Goal: Task Accomplishment & Management: Manage account settings

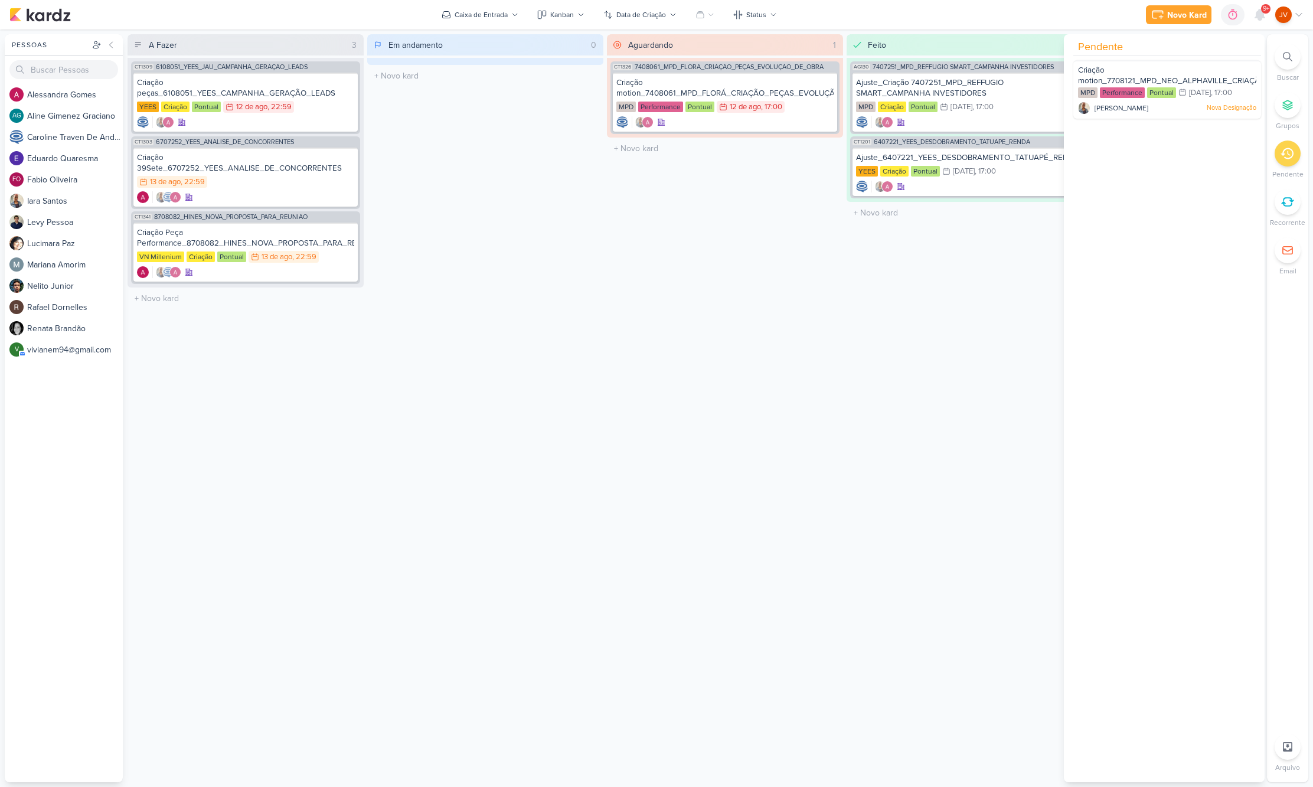
scroll to position [0, 1]
click at [1132, 75] on div "Criação motion_7708121_MPD_NEO_ALPHAVILLE_CRIAÇÃO_PEÇAS_EVOLUÇÃO_DE_OBRA" at bounding box center [1167, 76] width 178 height 22
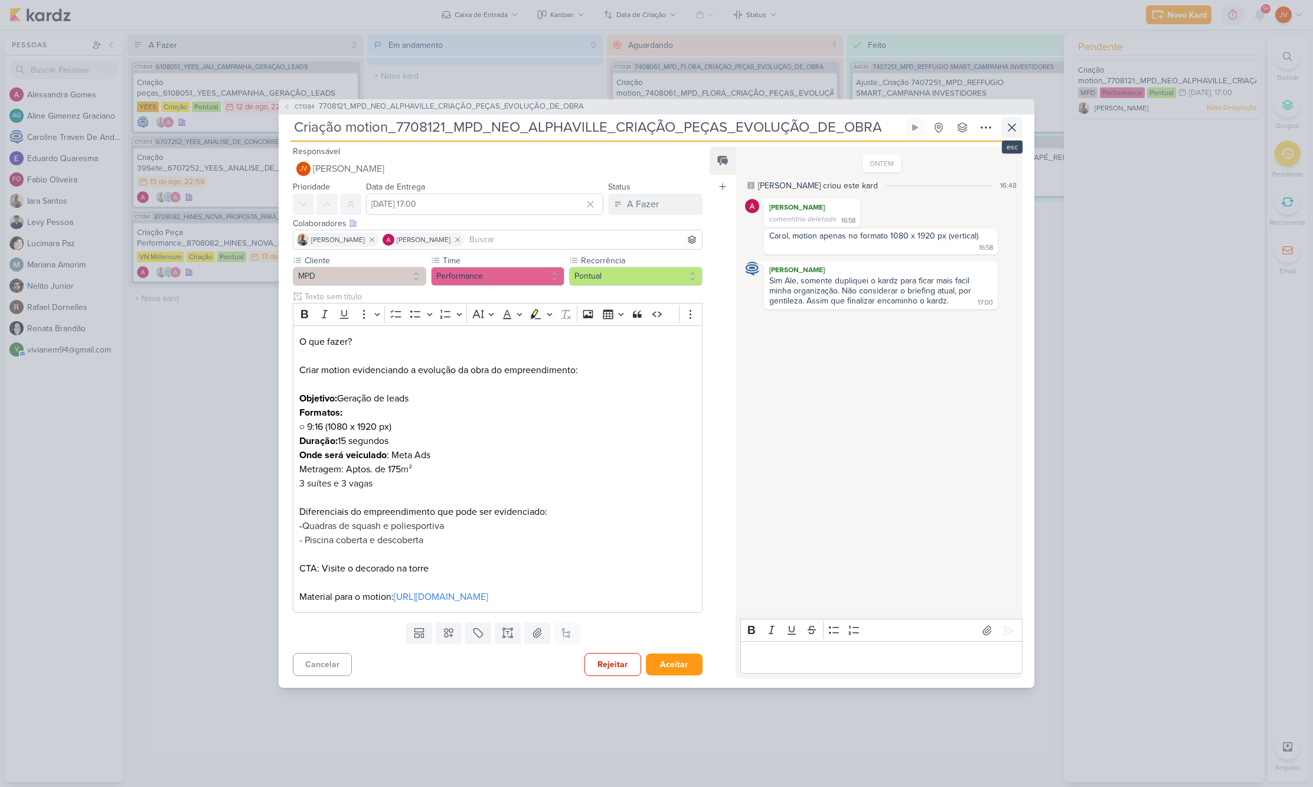
click at [1012, 120] on icon at bounding box center [1011, 127] width 14 height 14
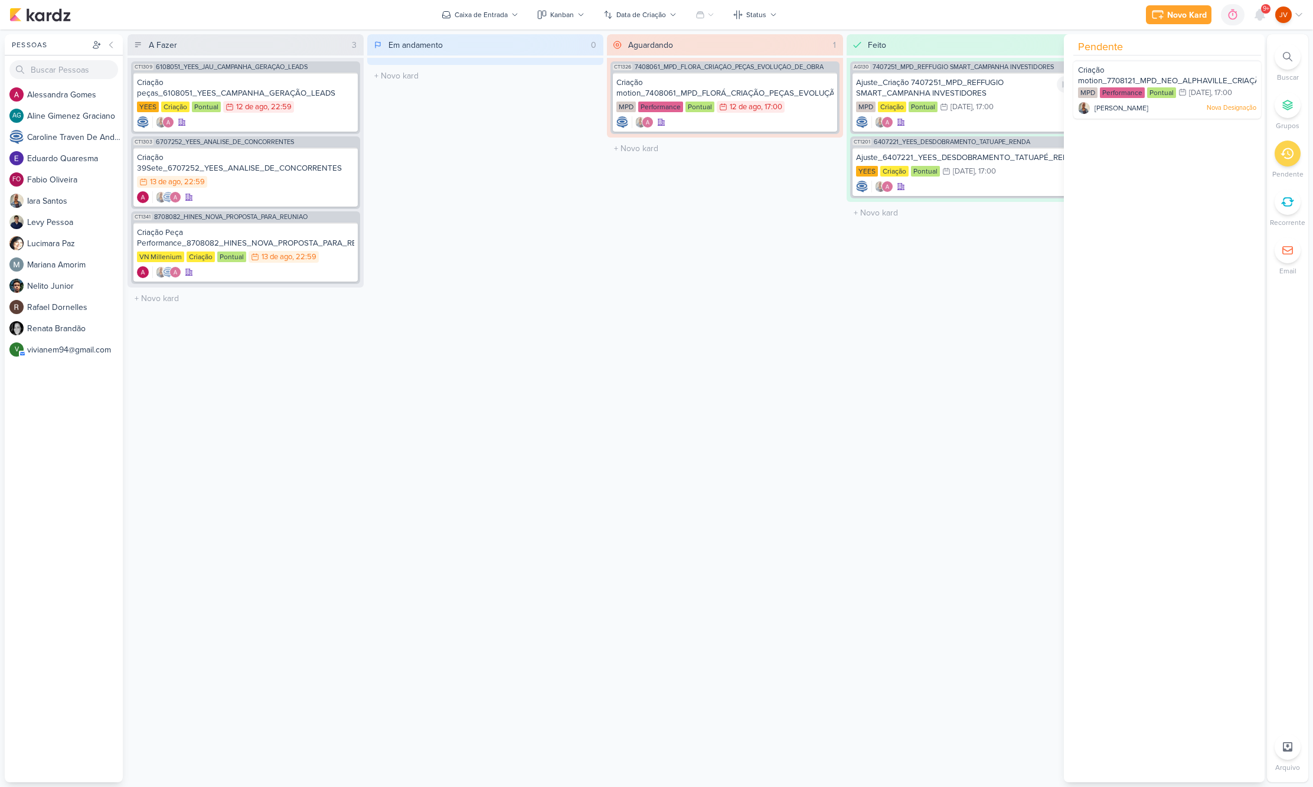
scroll to position [0, 0]
click at [998, 292] on div "Feito 2 Mover Para Esquerda Mover Para Direita [GEOGRAPHIC_DATA] AG130 7407251_…" at bounding box center [964, 408] width 236 height 748
click at [1290, 153] on icon at bounding box center [1286, 153] width 13 height 13
click at [275, 89] on div "Criação peças_6108051_YEES_CAMPANHA_GERAÇÃO_LEADS" at bounding box center [245, 87] width 217 height 21
click at [0, 0] on div at bounding box center [0, 0] width 0 height 0
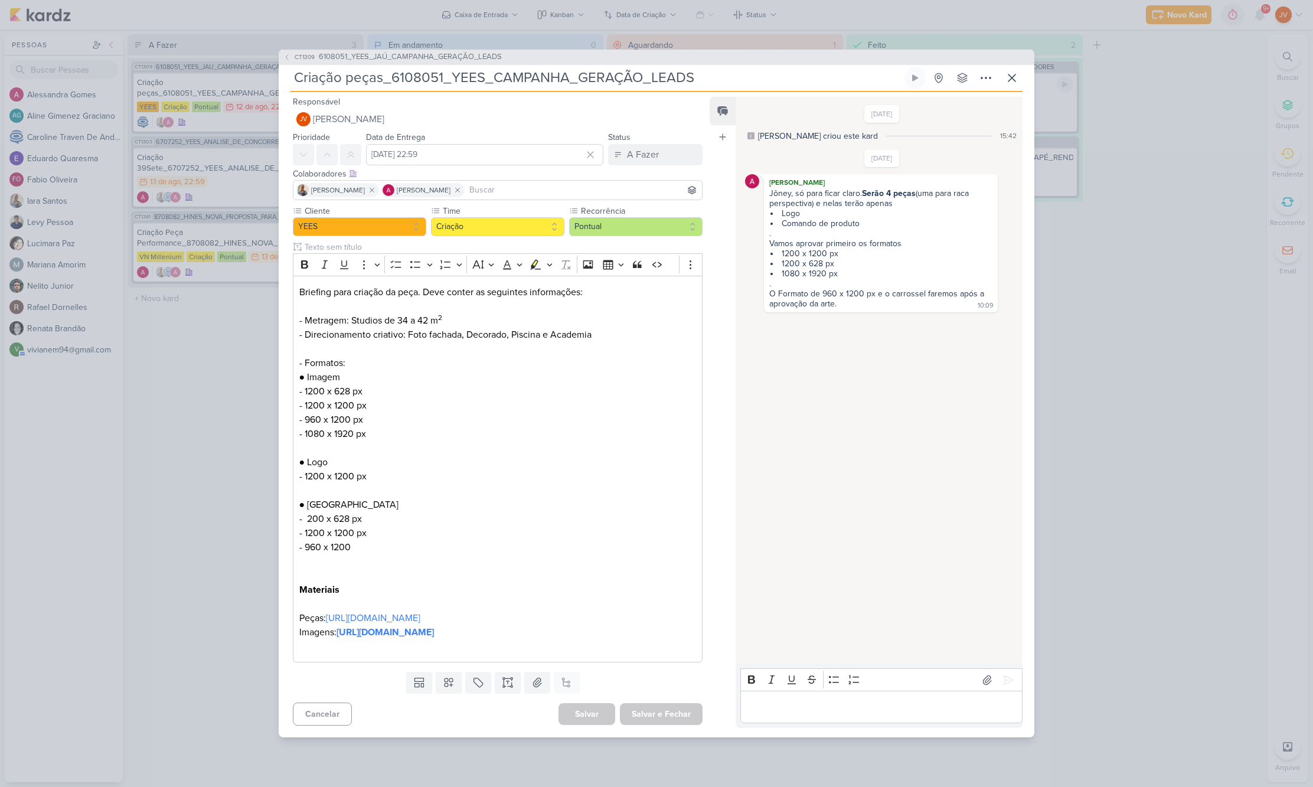
click at [222, 552] on div "CT1309 6108051_YEES_JAÚ_CAMPANHA_GERAÇÃO_LEADS Criação peças_6108051_YEES_CAMPA…" at bounding box center [656, 393] width 1313 height 787
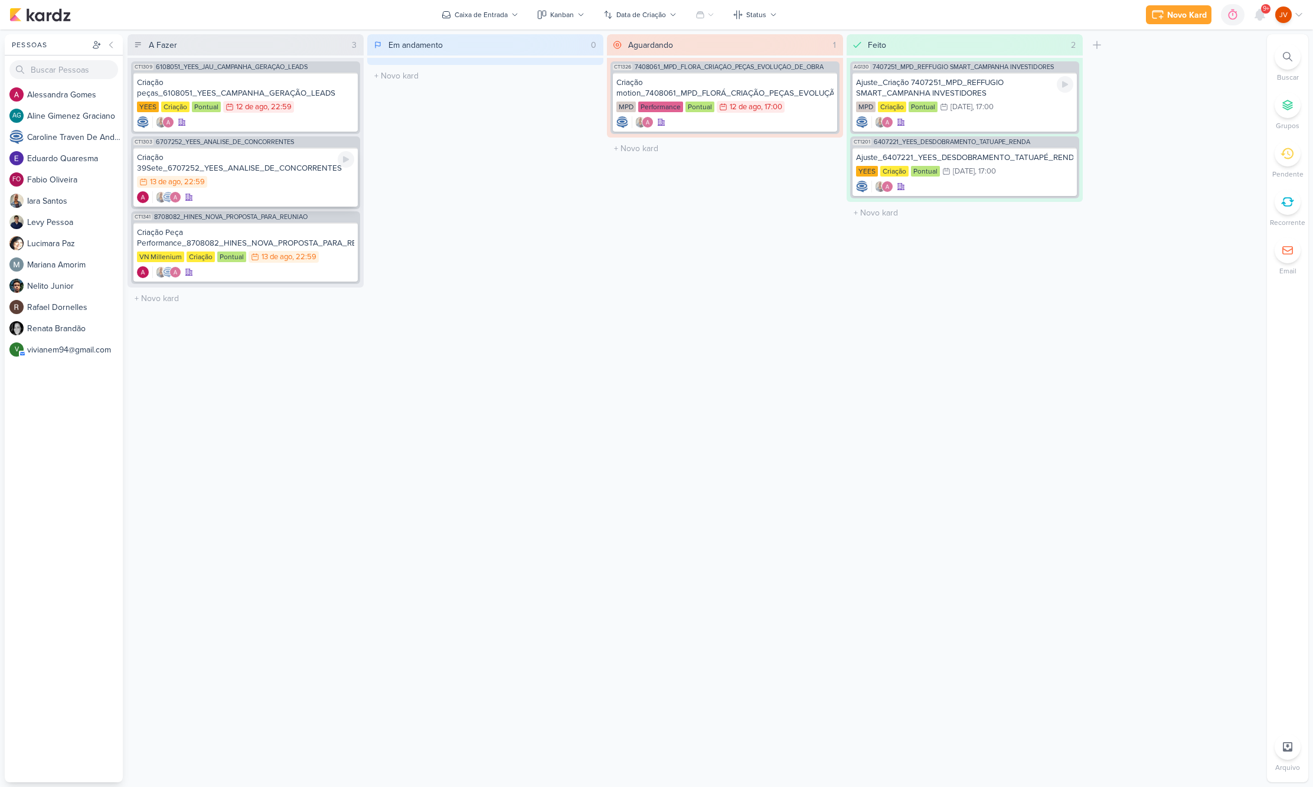
click at [280, 165] on div "Criação 39Sete_6707252_YEES_ANALISE_DE_CONCORRENTES" at bounding box center [245, 162] width 217 height 21
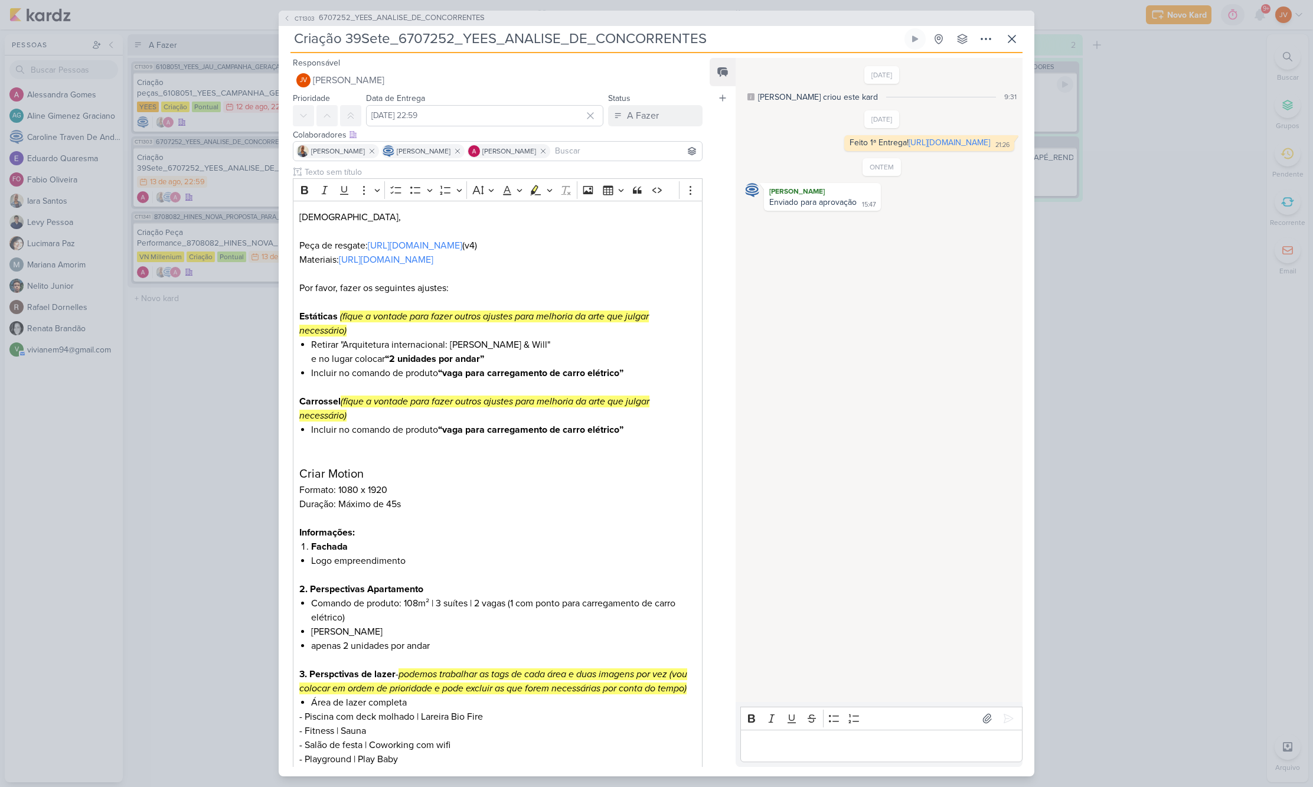
click at [227, 360] on div "CT1303 6707252_YEES_ANALISE_DE_CONCORRENTES Criação 39Sete_6707252_YEES_ANALISE…" at bounding box center [656, 393] width 1313 height 787
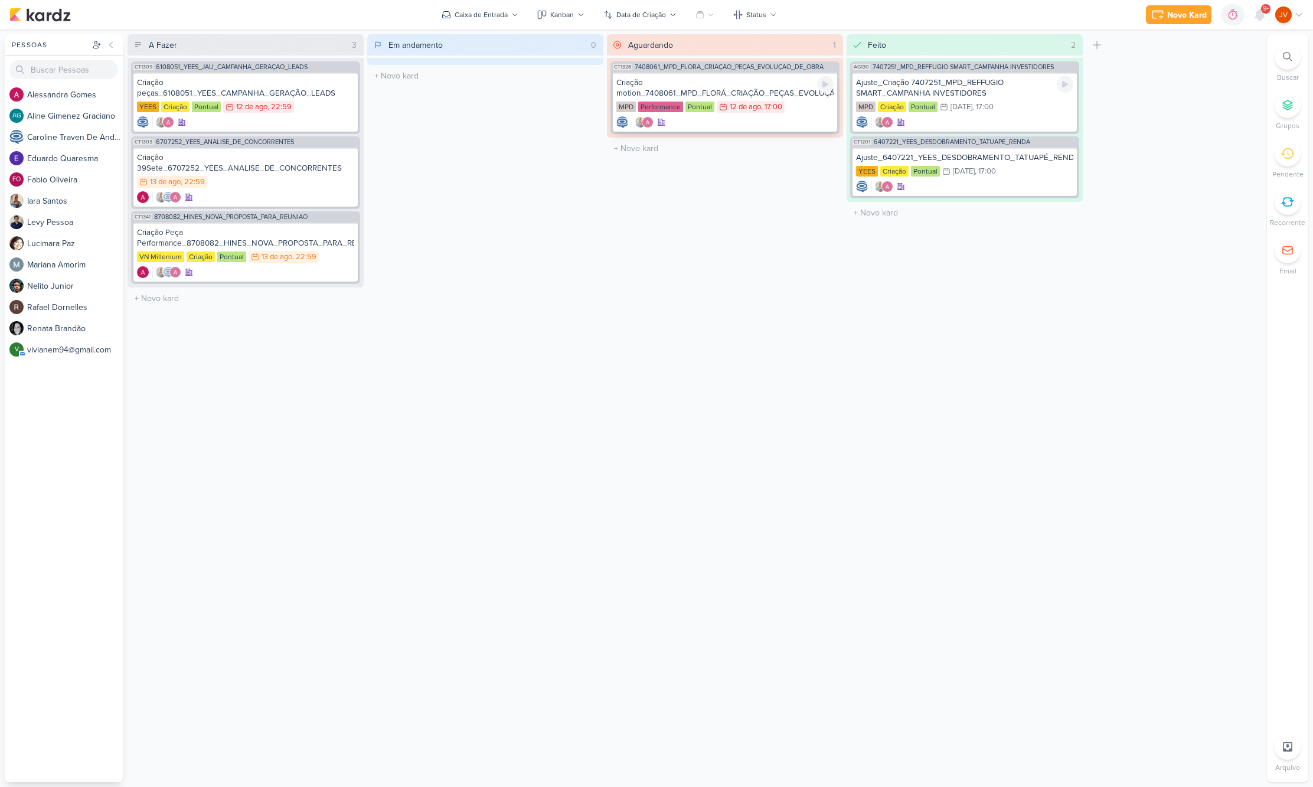
click at [706, 87] on div "Criação motion_7408061_MPD_FLORÁ_CRIAÇÃO_PEÇAS_EVOLUÇÃO_DE_OBRA" at bounding box center [724, 87] width 217 height 21
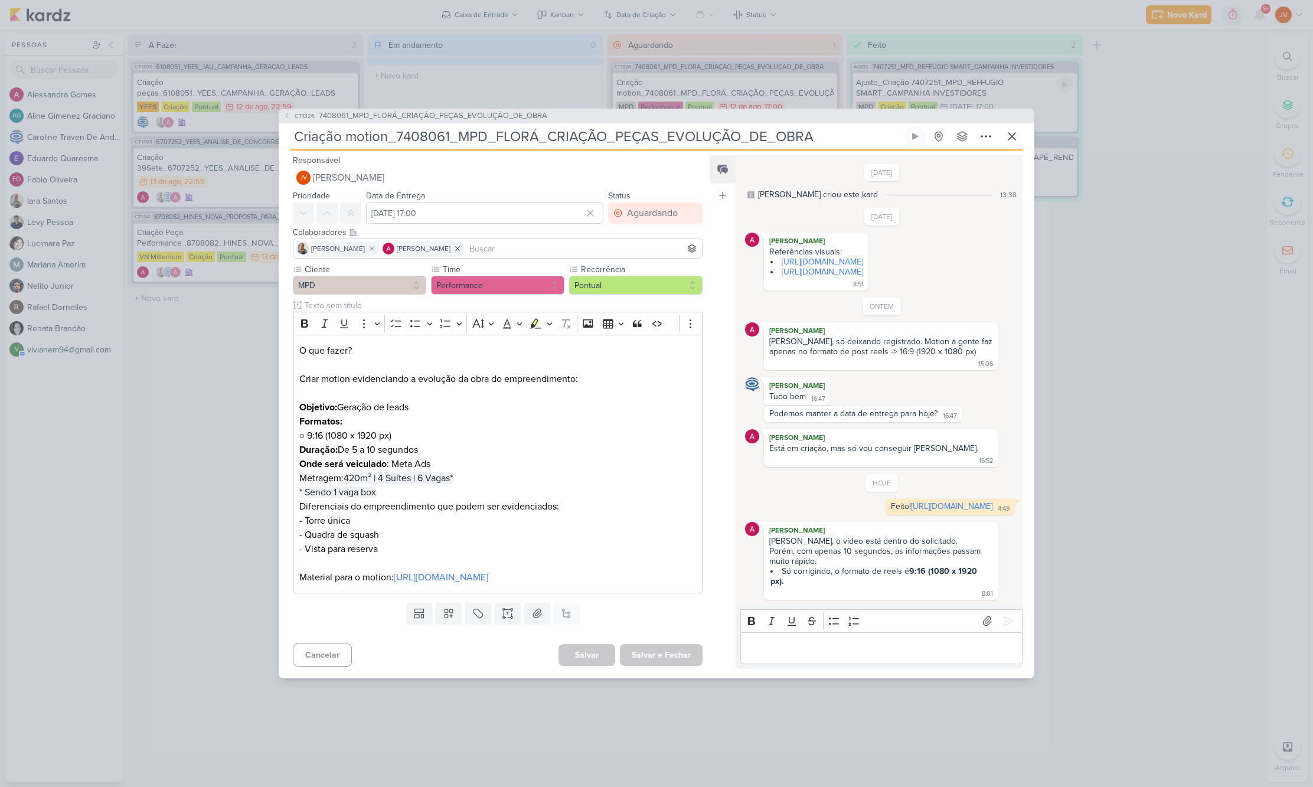
click at [202, 646] on div "CT1326 7408061_MPD_FLORÁ_CRIAÇÃO_PEÇAS_EVOLUÇÃO_DE_OBRA Criação motion_7408061_…" at bounding box center [656, 393] width 1313 height 787
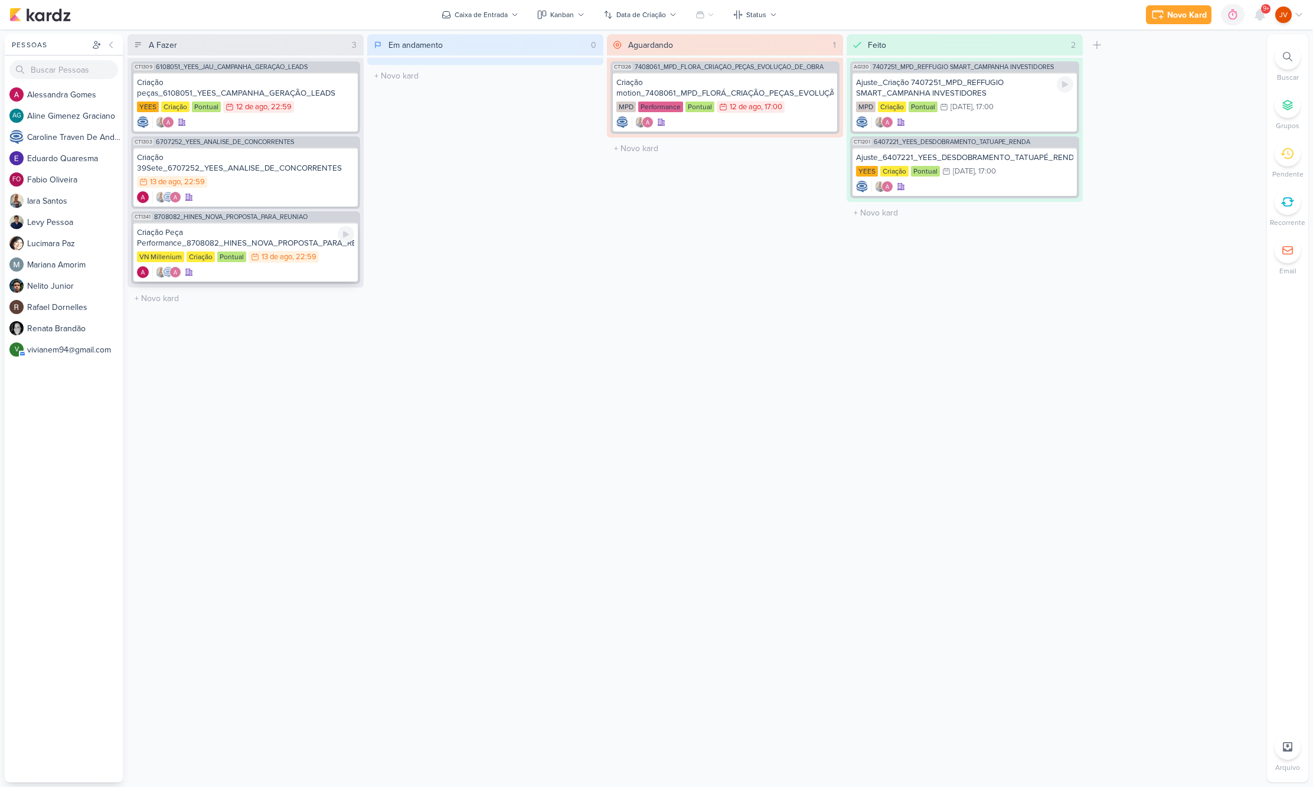
click at [285, 247] on div "Criação Peça Performance_8708082_HINES_NOVA_PROPOSTA_PARA_REUNIAO" at bounding box center [245, 237] width 217 height 21
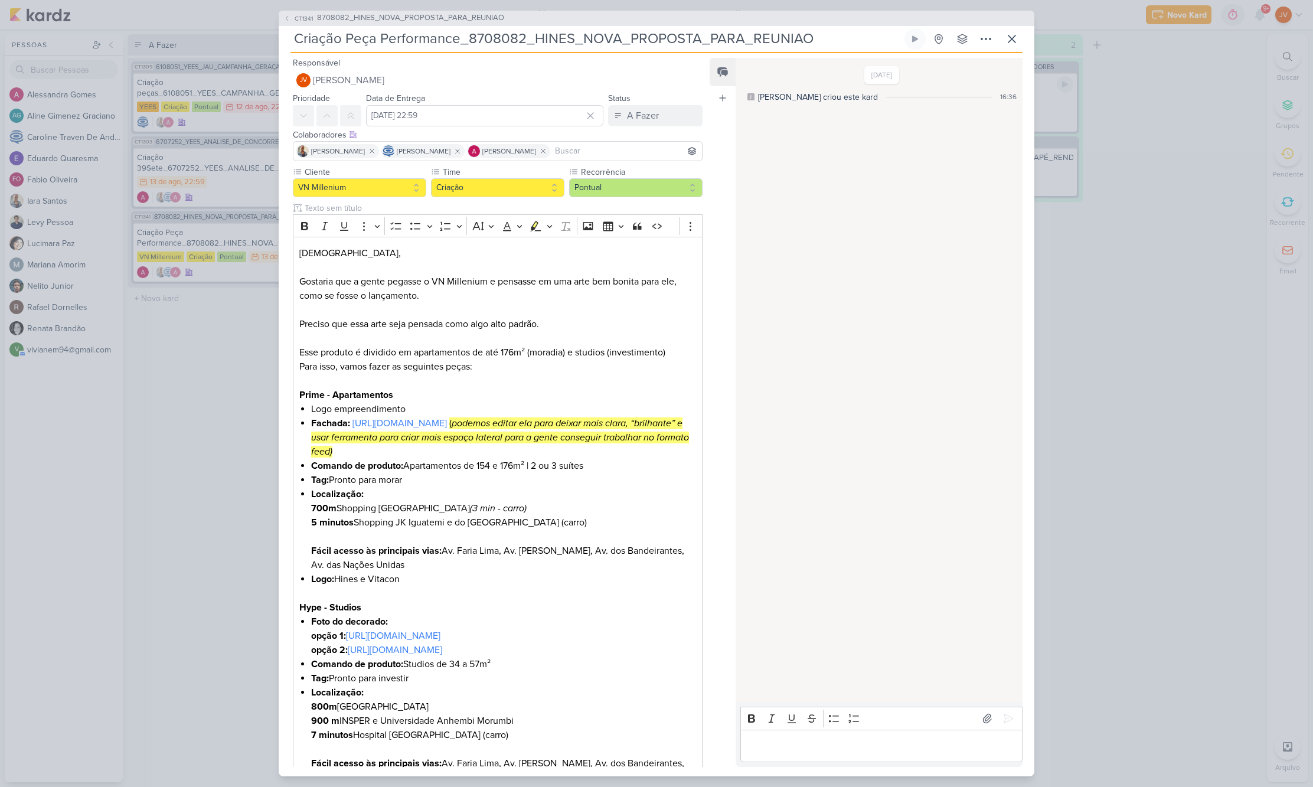
click at [218, 328] on div "CT1341 8708082_HINES_NOVA_PROPOSTA_PARA_REUNIAO Criação Peça Performance_870808…" at bounding box center [656, 393] width 1313 height 787
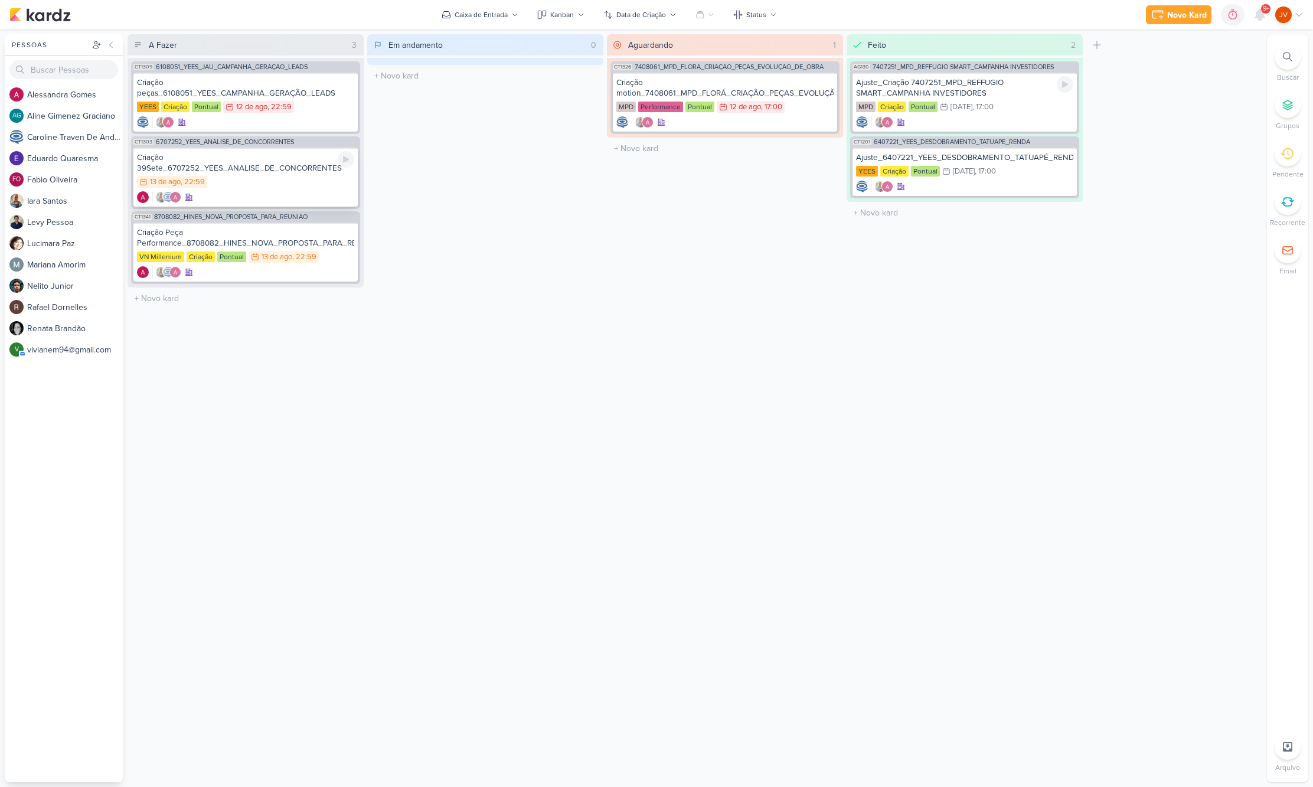
click at [253, 168] on div "Criação 39Sete_6707252_YEES_ANALISE_DE_CONCORRENTES" at bounding box center [245, 162] width 217 height 21
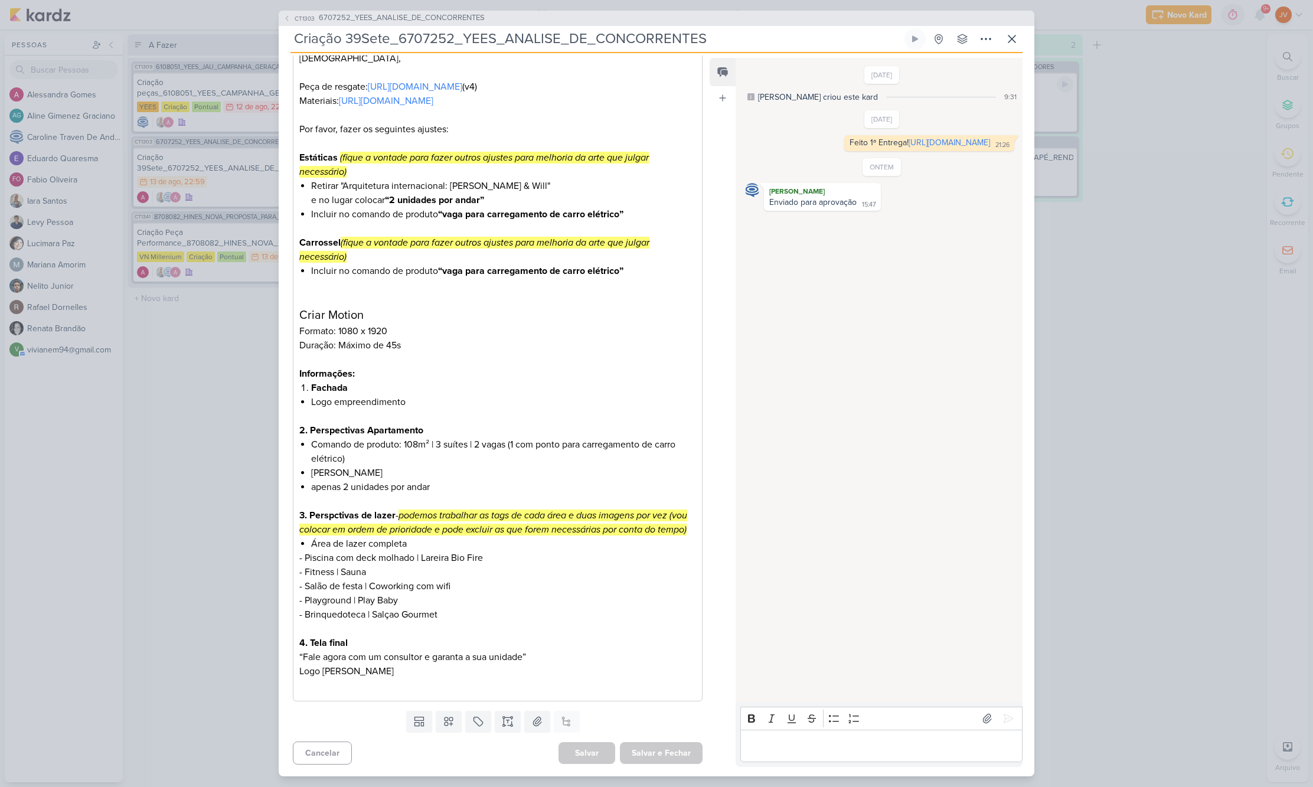
scroll to position [187, 0]
click at [1179, 431] on div "CT1303 6707252_YEES_ANALISE_DE_CONCORRENTES Criação 39Sete_6707252_YEES_ANALISE…" at bounding box center [656, 393] width 1313 height 787
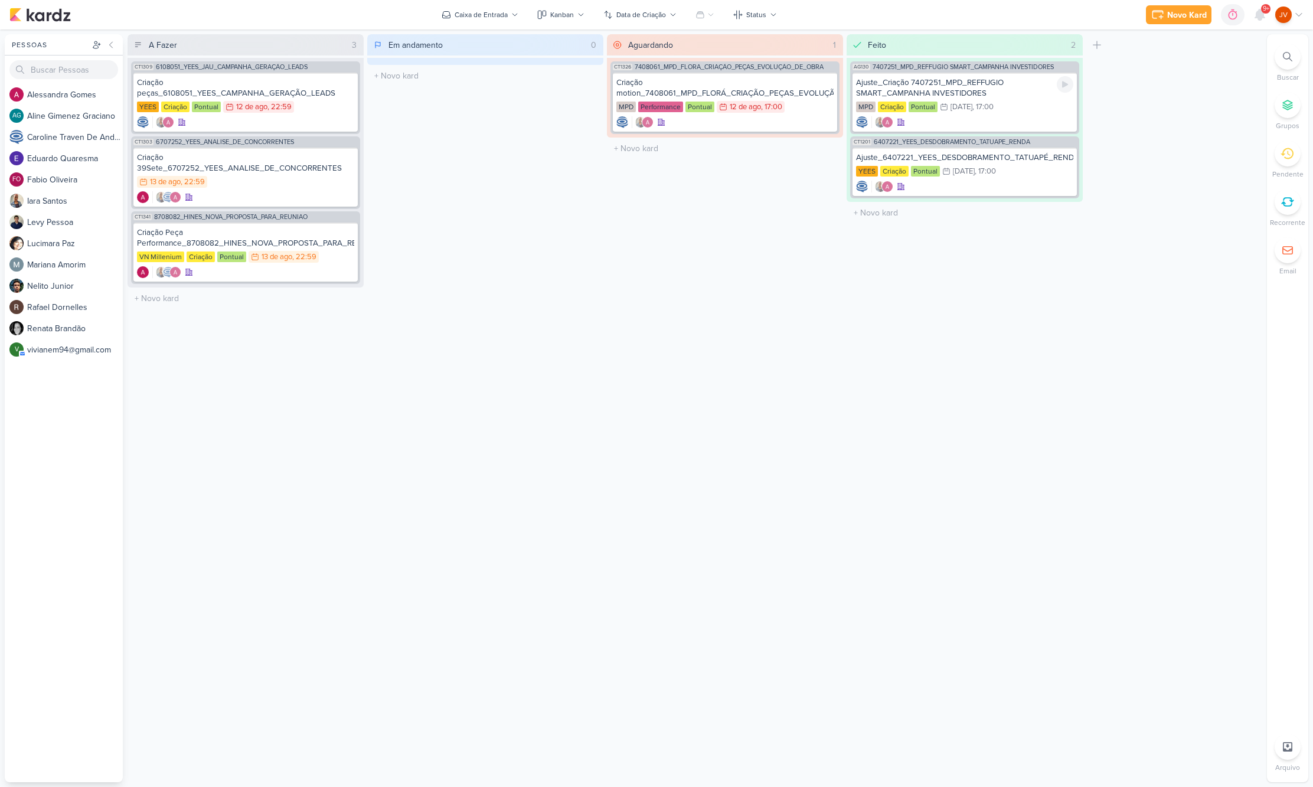
click at [1262, 13] on span "9+" at bounding box center [1265, 8] width 6 height 9
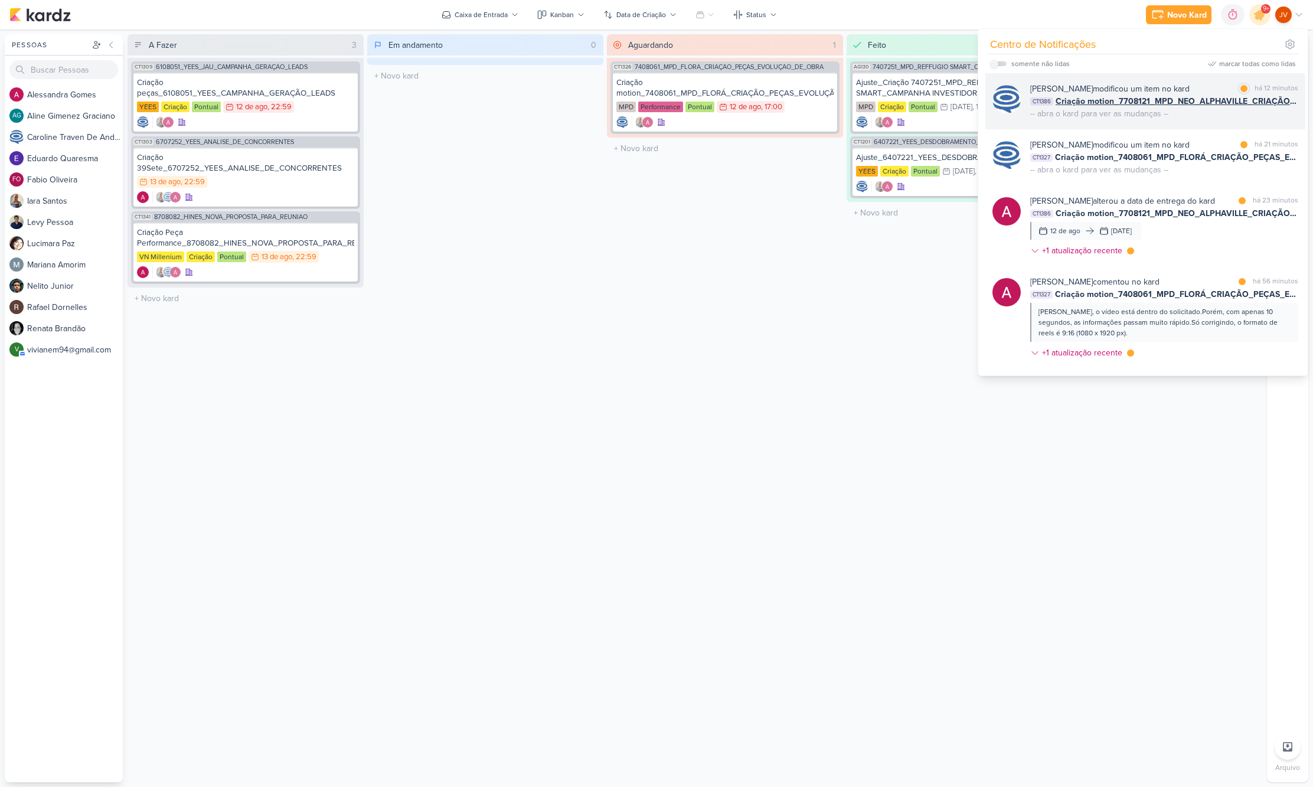
click at [1156, 95] on div "[PERSON_NAME] modificou um item no kard" at bounding box center [1109, 89] width 159 height 12
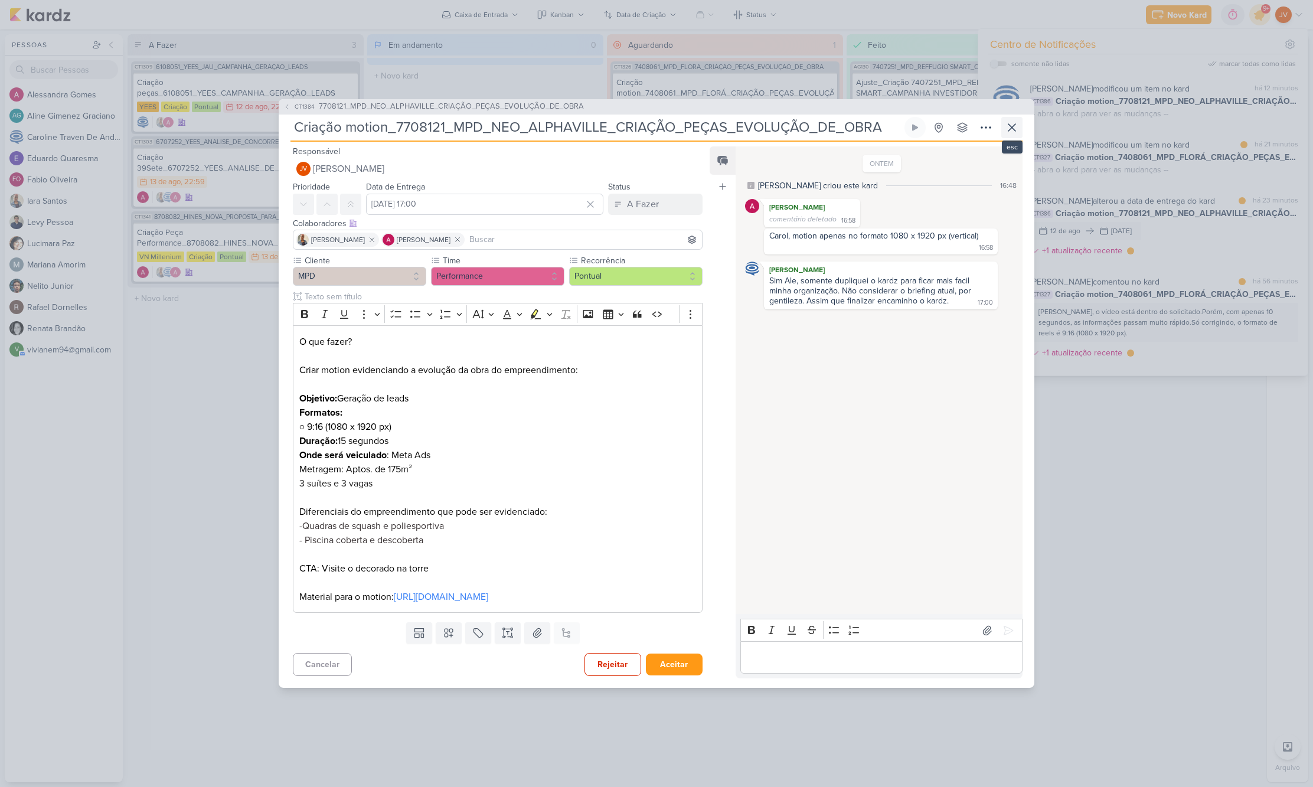
click at [1010, 120] on icon at bounding box center [1011, 127] width 14 height 14
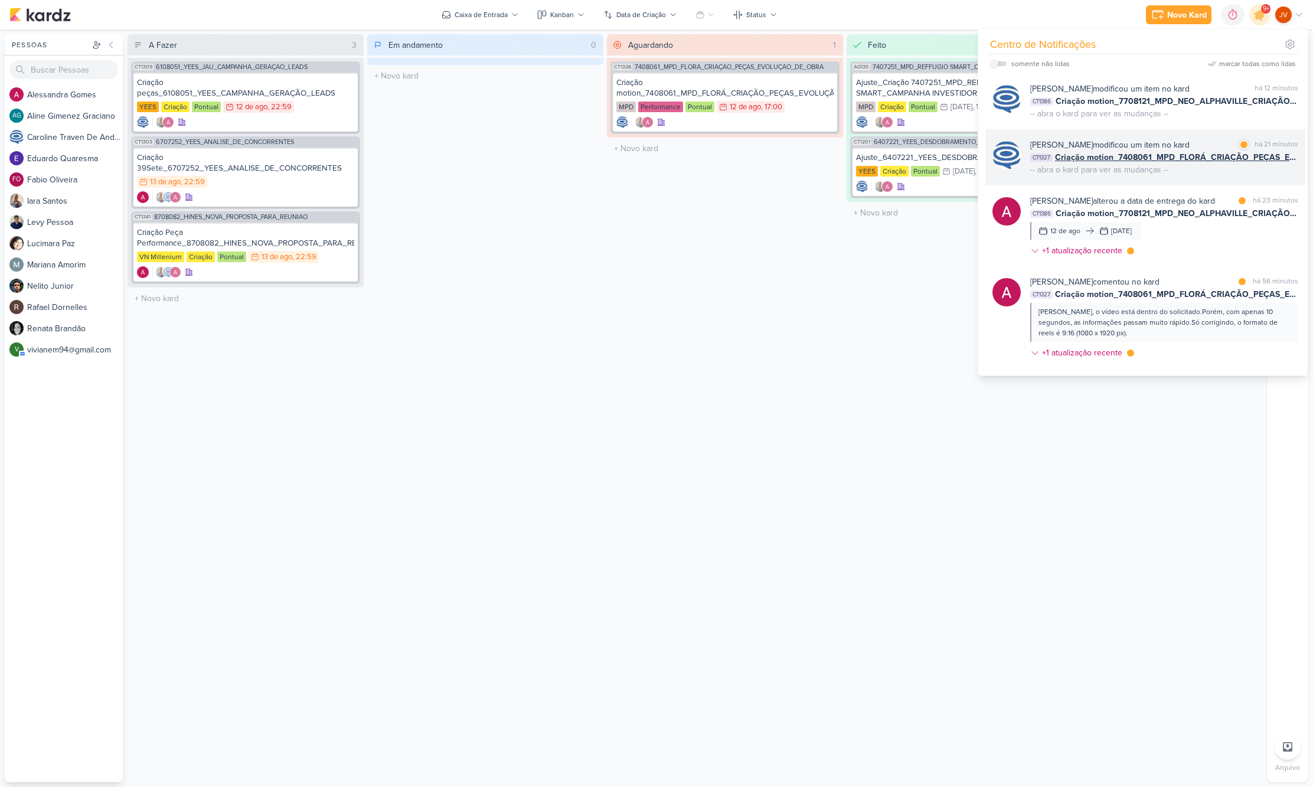
click at [1136, 151] on div "[PERSON_NAME] modificou um item no kard" at bounding box center [1109, 145] width 159 height 12
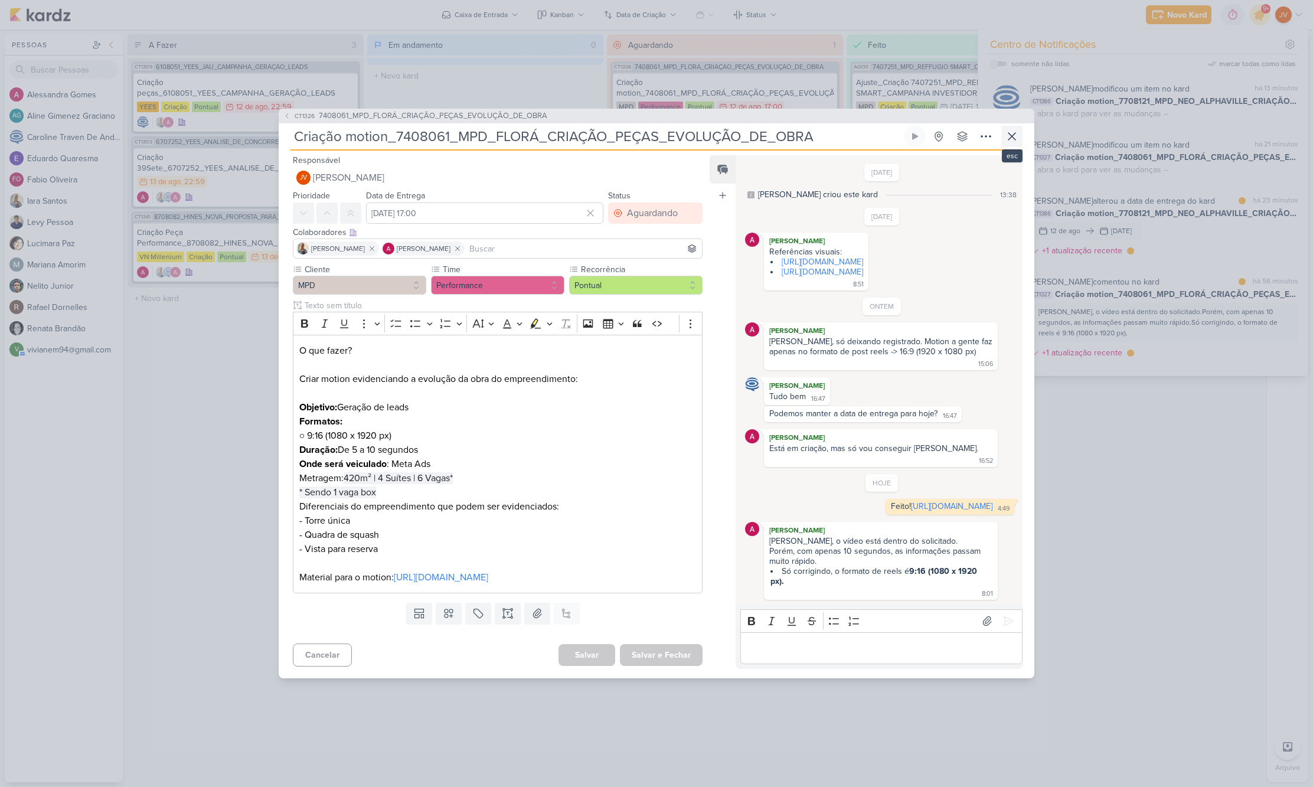
click at [1014, 135] on icon at bounding box center [1011, 136] width 14 height 14
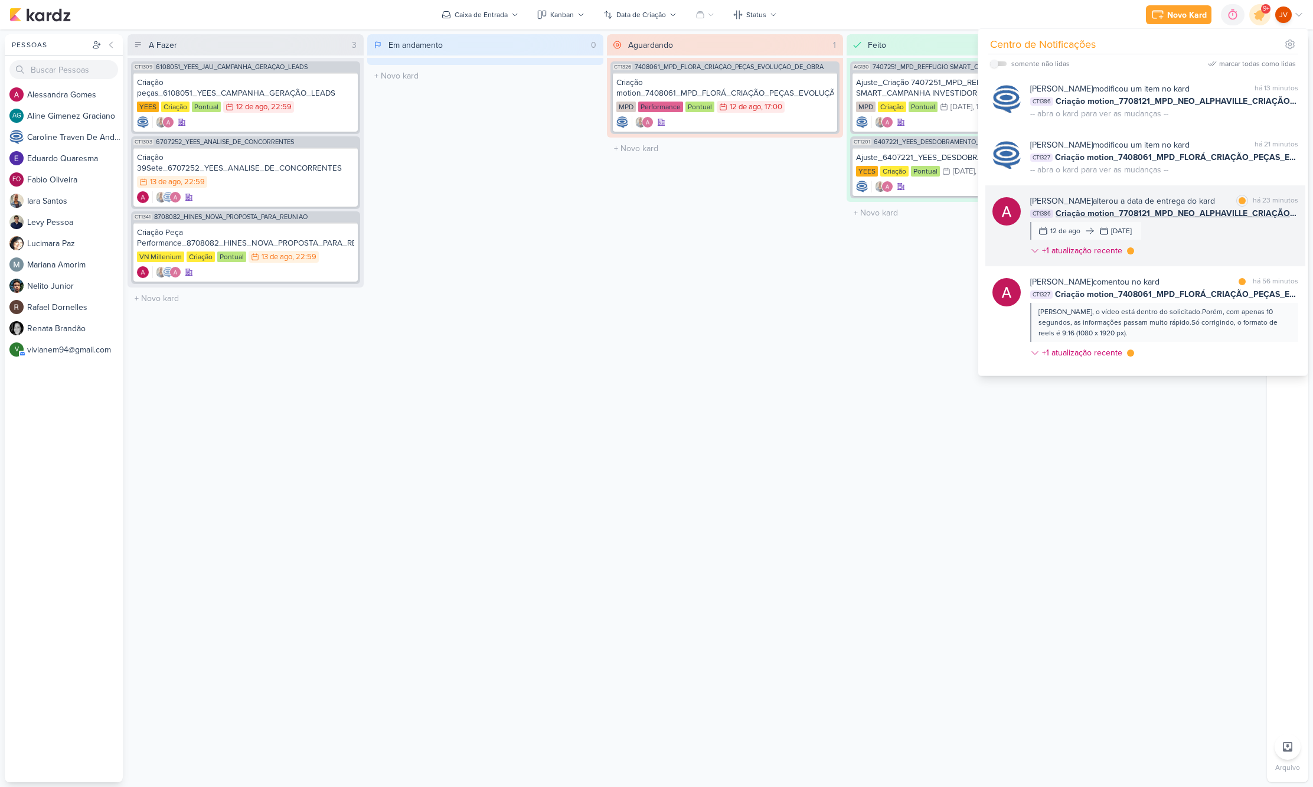
click at [1146, 207] on div "[PERSON_NAME] alterou a data de entrega do kard" at bounding box center [1122, 201] width 185 height 12
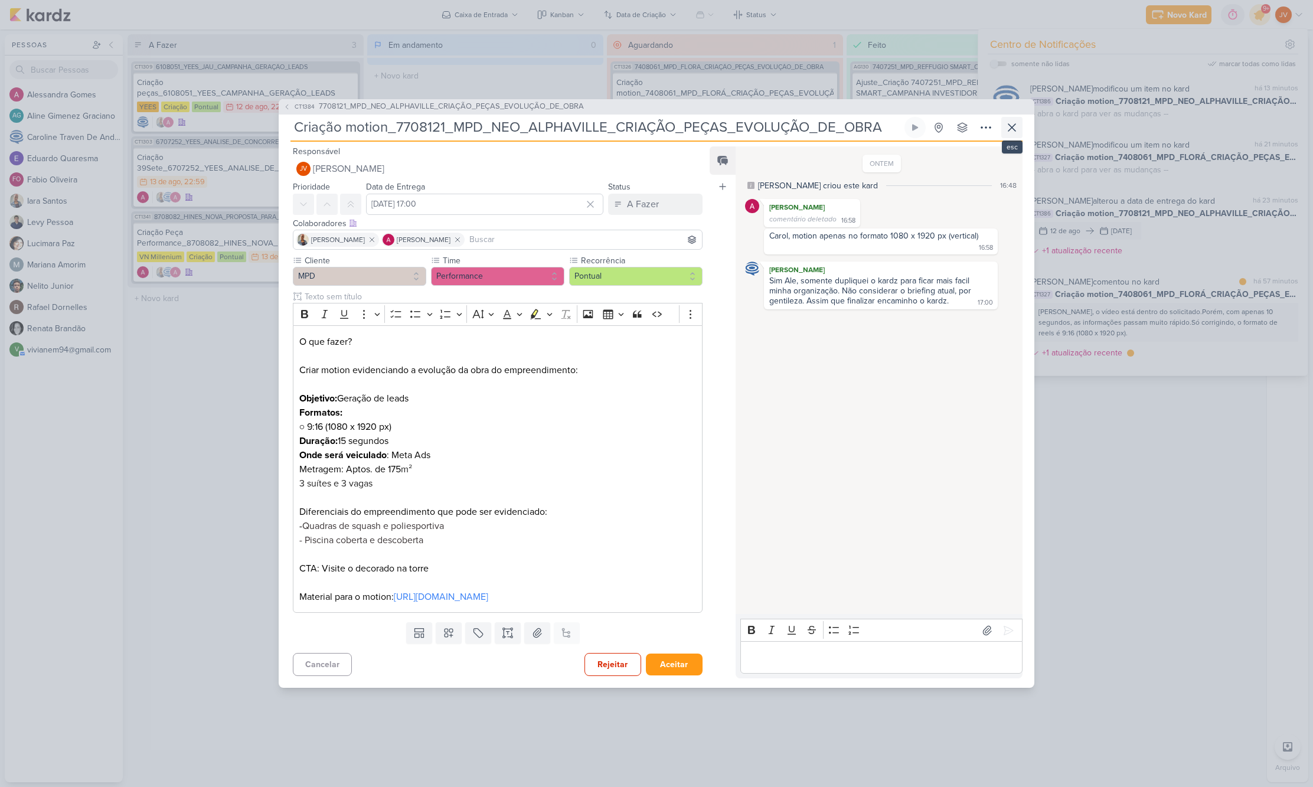
click at [1011, 120] on icon at bounding box center [1011, 127] width 14 height 14
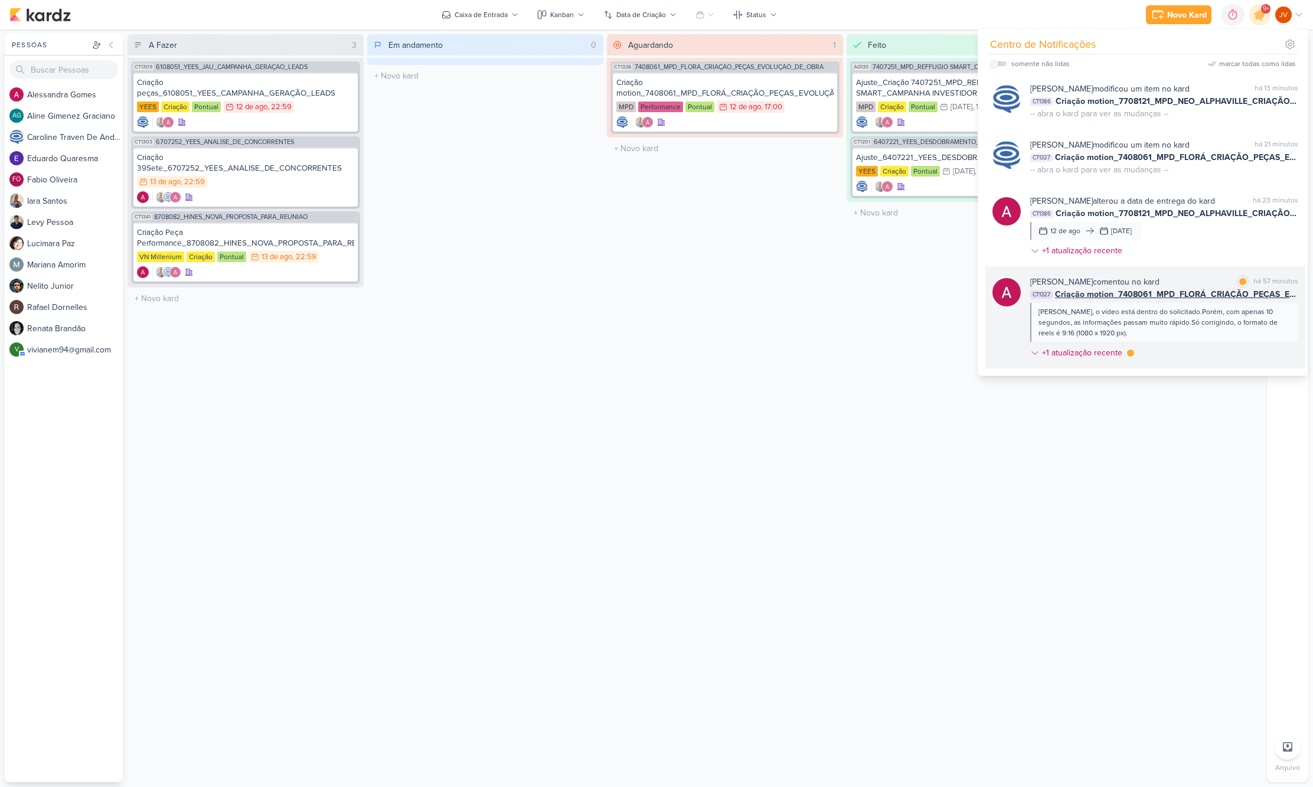
click at [1141, 300] on span "Criação motion_7408061_MPD_FLORÁ_CRIAÇÃO_PEÇAS_EVOLUÇÃO_DE_OBRA" at bounding box center [1176, 294] width 243 height 12
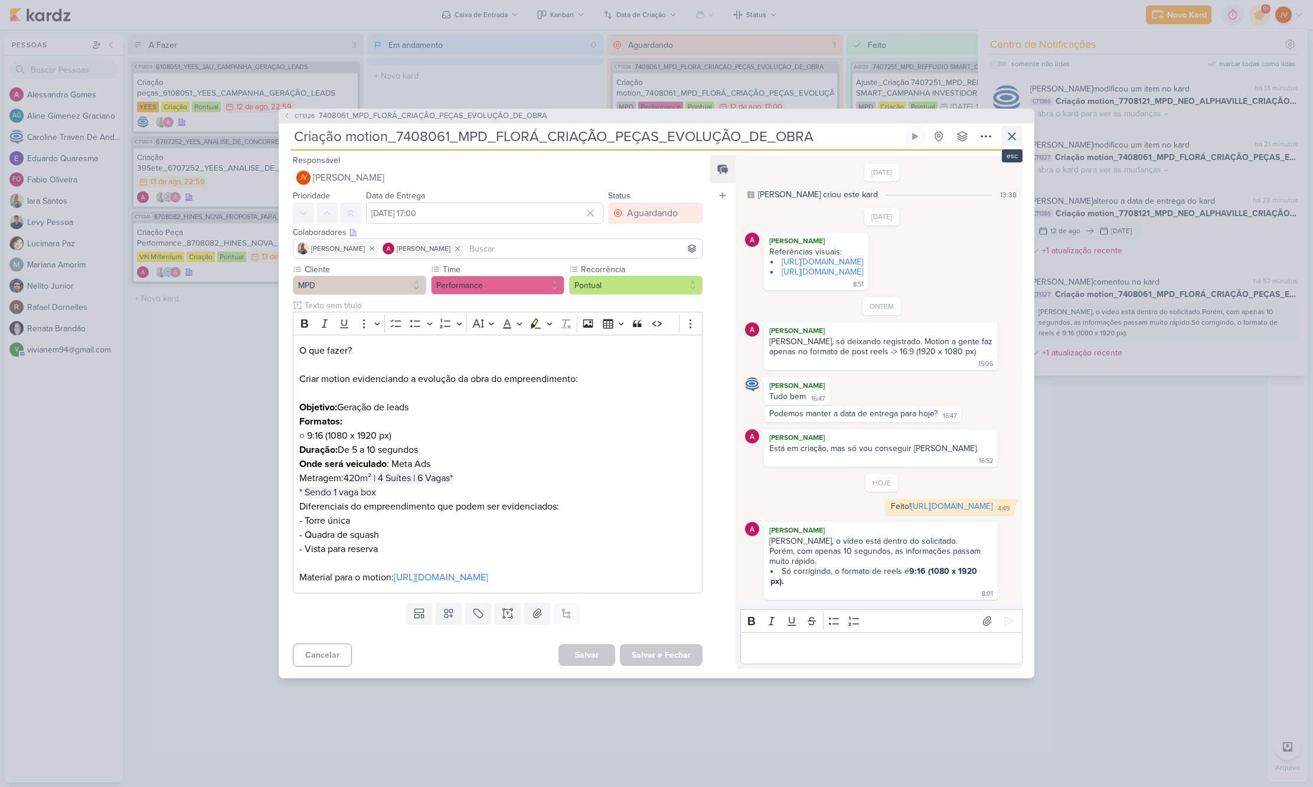
click at [1015, 133] on icon at bounding box center [1011, 136] width 14 height 14
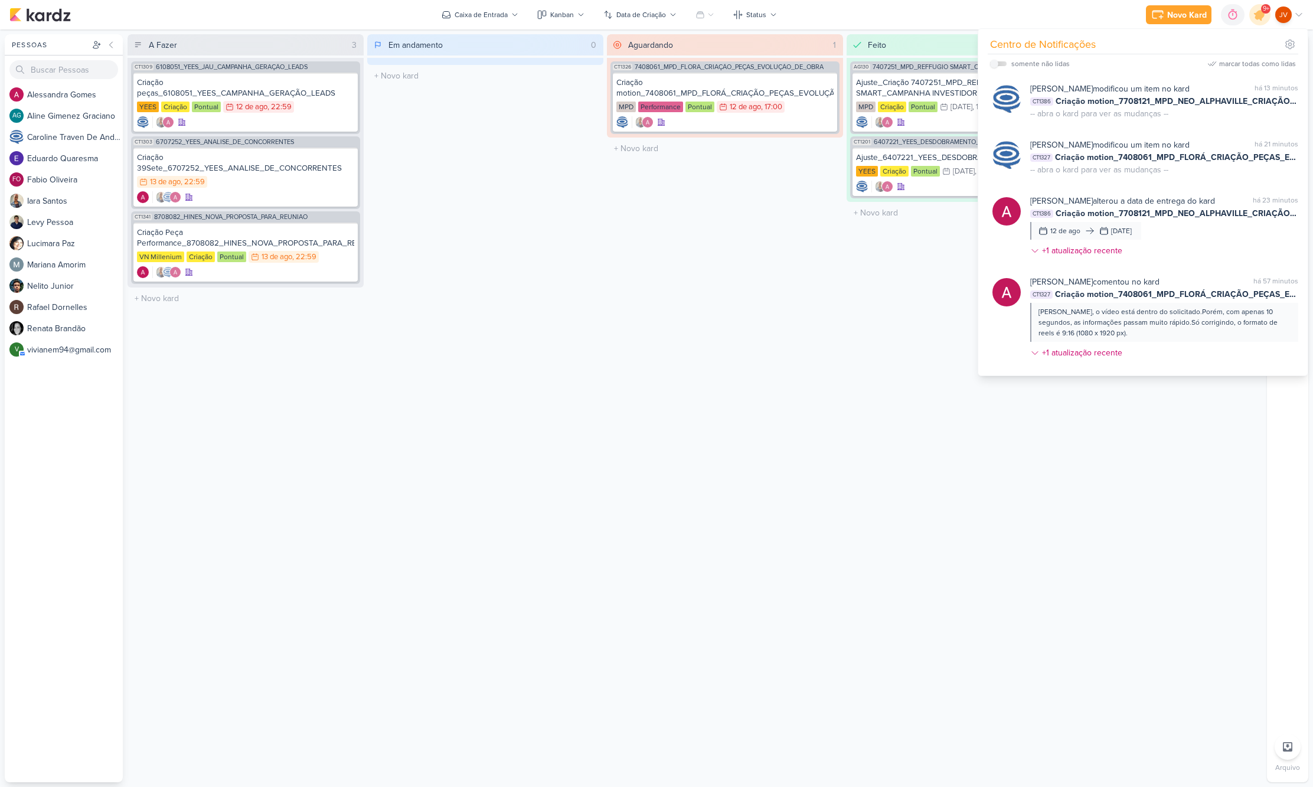
click at [1263, 8] on span "9+" at bounding box center [1265, 8] width 6 height 9
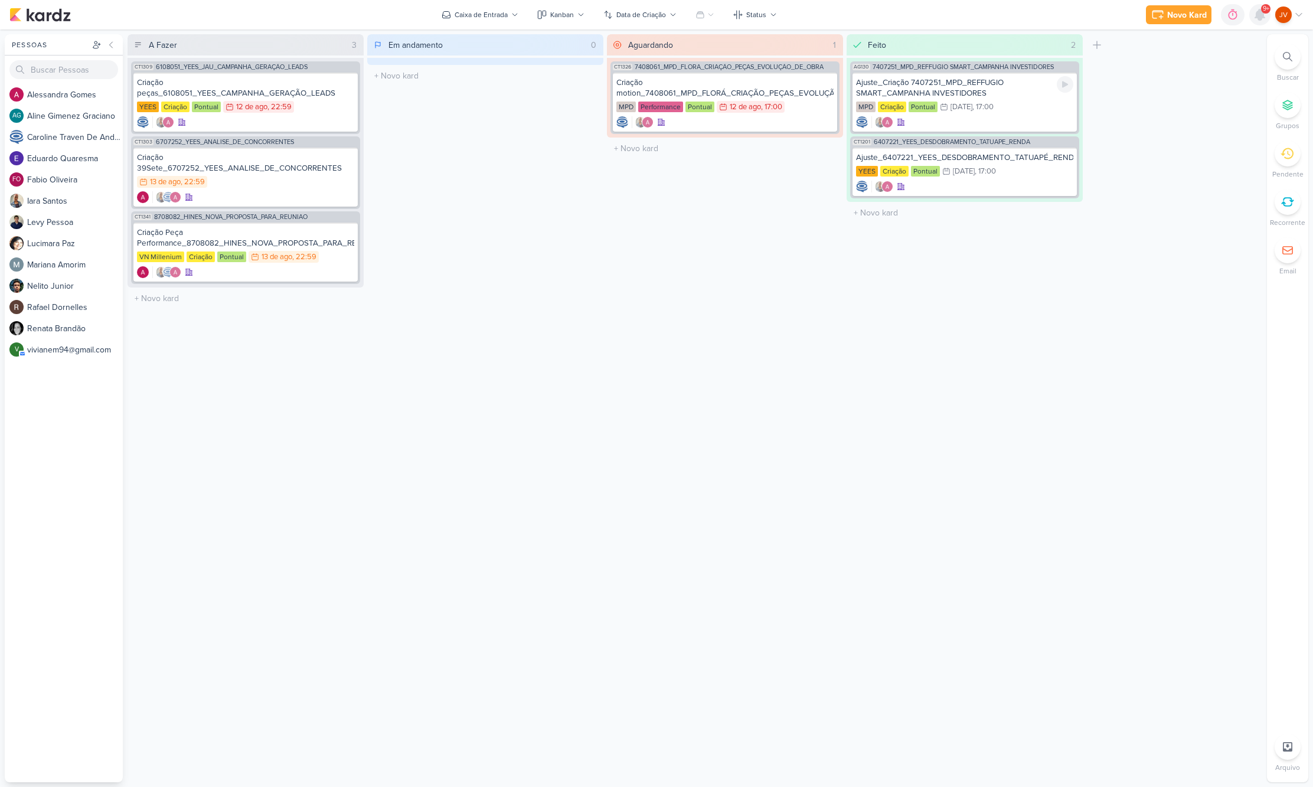
click at [1260, 15] on icon at bounding box center [1259, 14] width 9 height 11
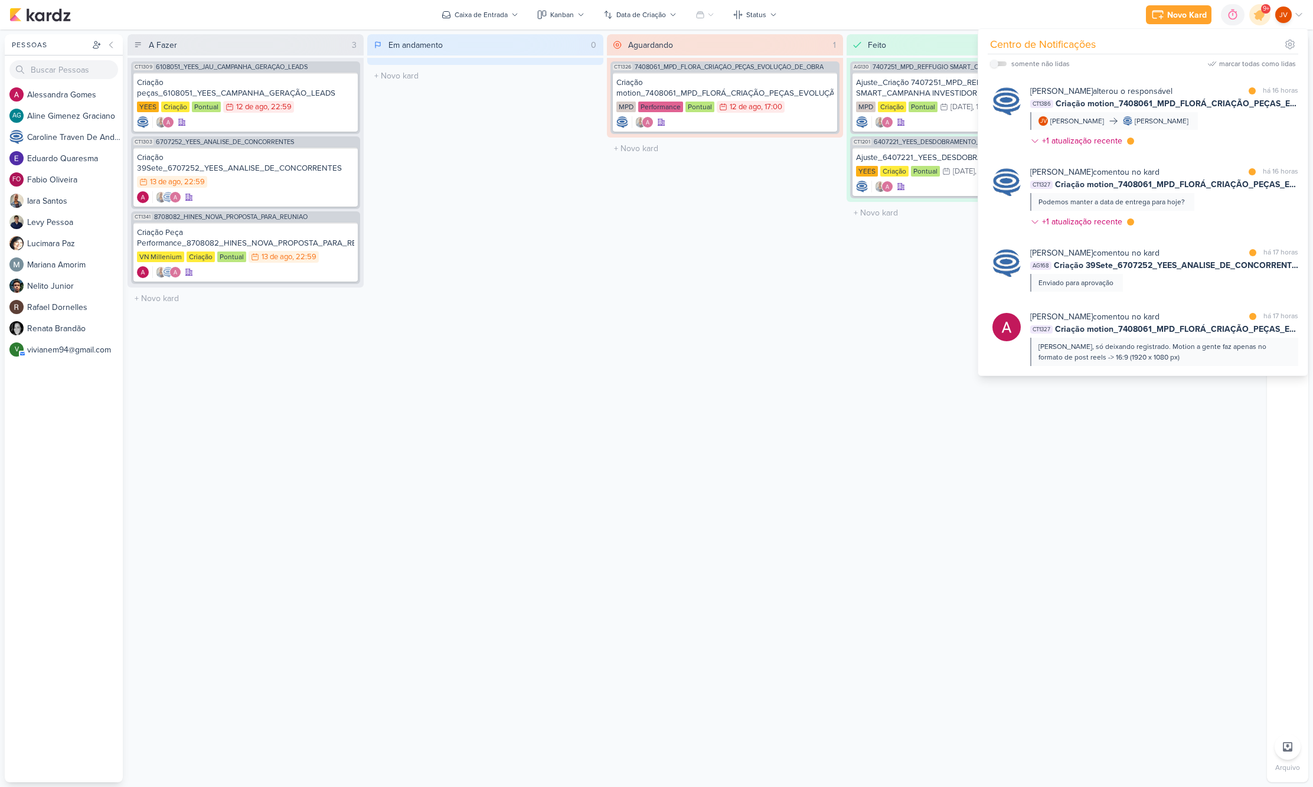
scroll to position [0, 0]
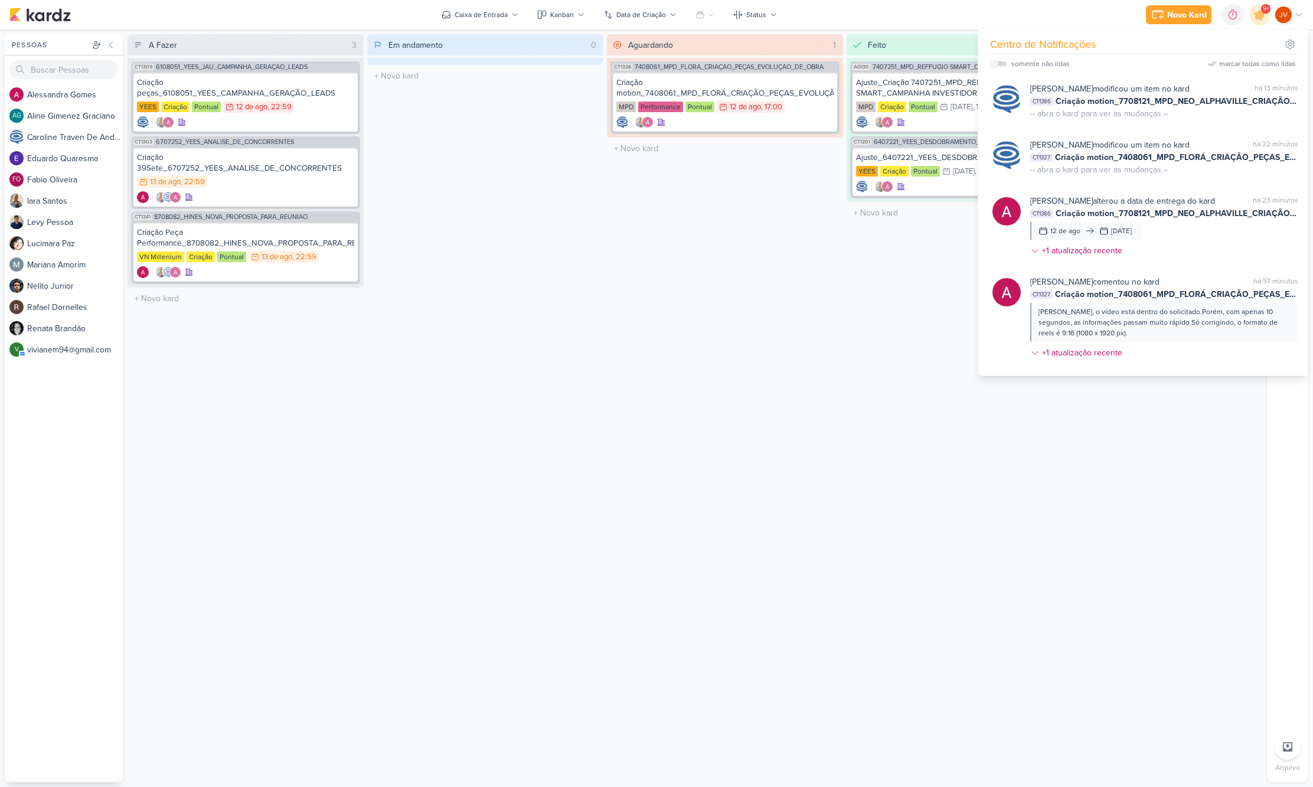
click at [1266, 63] on div "marcar todas como lidas" at bounding box center [1257, 63] width 77 height 11
drag, startPoint x: 812, startPoint y: 279, endPoint x: 819, endPoint y: 280, distance: 6.7
click at [814, 278] on div "Aguardando 1 Mover Para Esquerda Mover Para Direita [GEOGRAPHIC_DATA] CT1326 74…" at bounding box center [725, 408] width 236 height 748
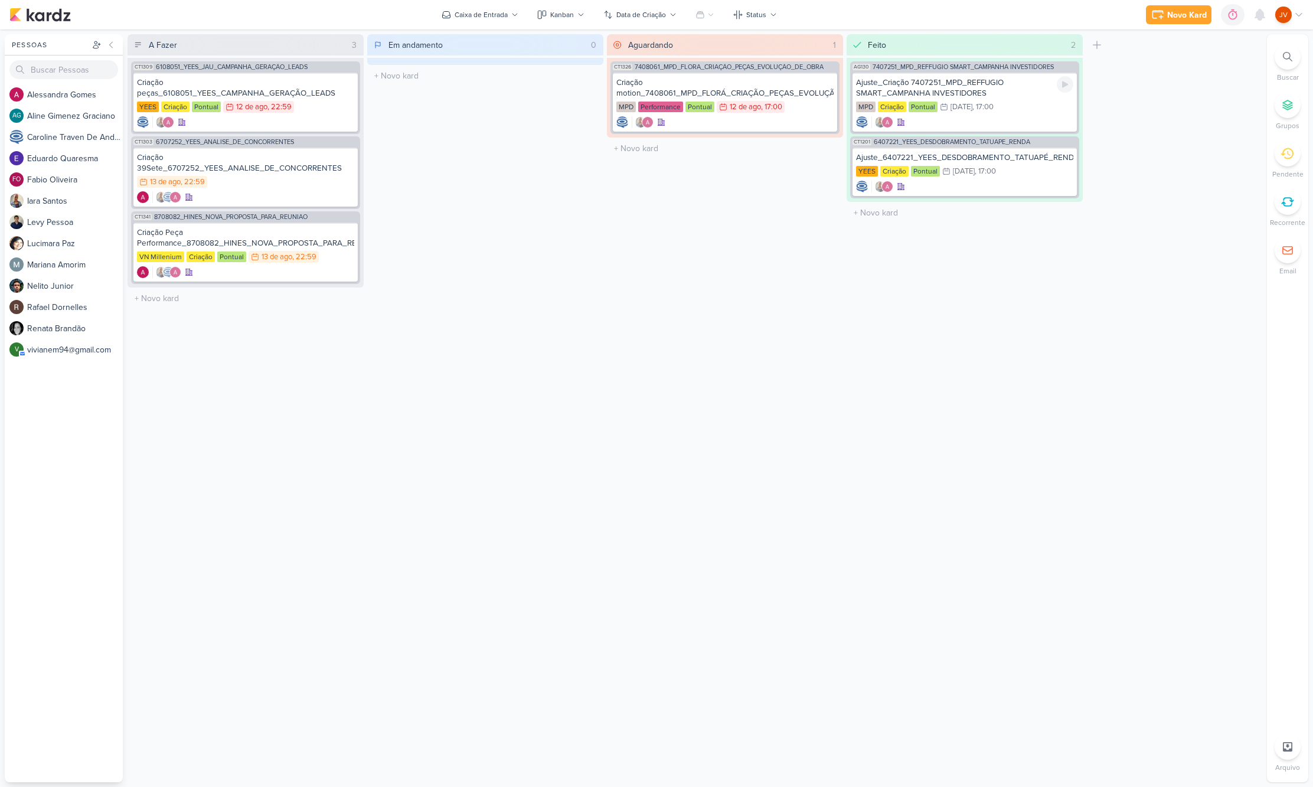
click at [1289, 149] on icon at bounding box center [1286, 153] width 13 height 13
click at [288, 237] on div "Criação Peça Performance_8708082_HINES_NOVA_PROPOSTA_PARA_REUNIAO" at bounding box center [245, 237] width 217 height 21
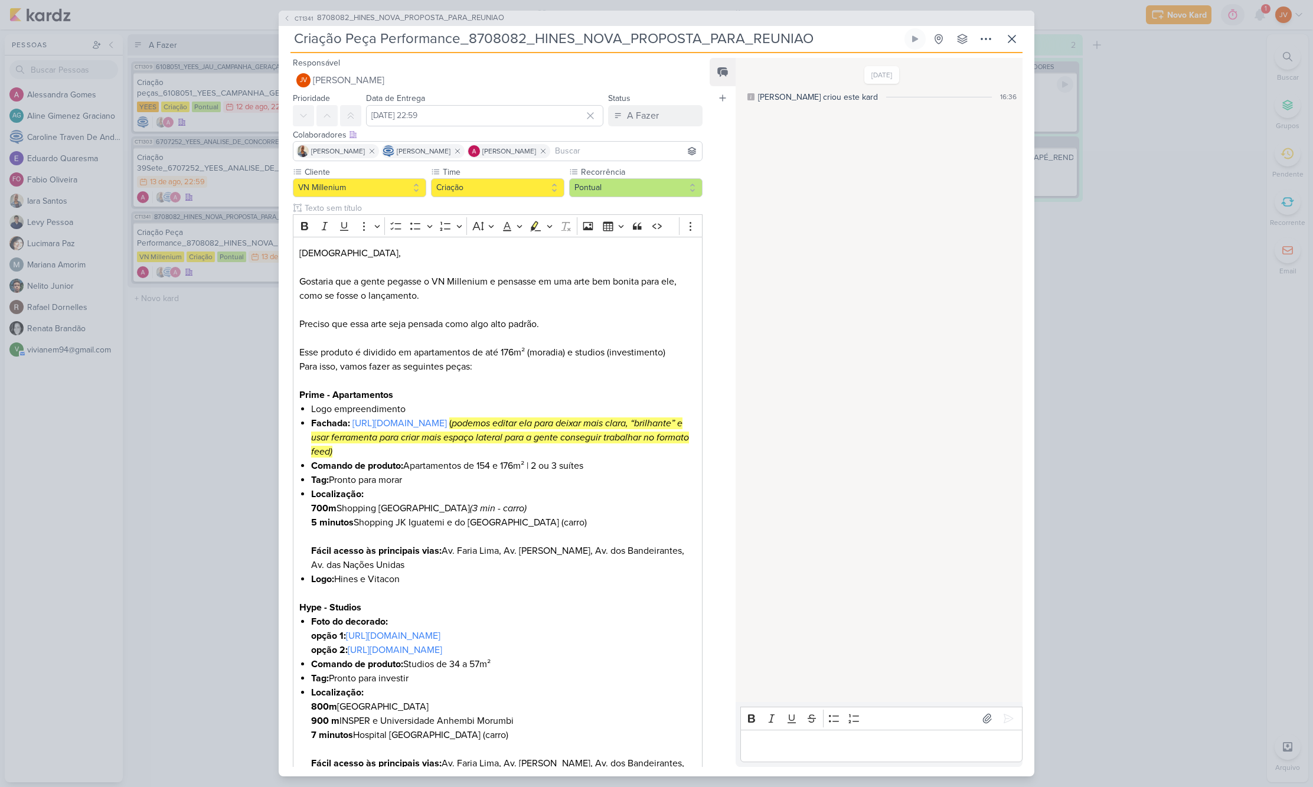
click at [241, 365] on div "CT1341 8708082_HINES_NOVA_PROPOSTA_PARA_REUNIAO Criação Peça Performance_870808…" at bounding box center [656, 393] width 1313 height 787
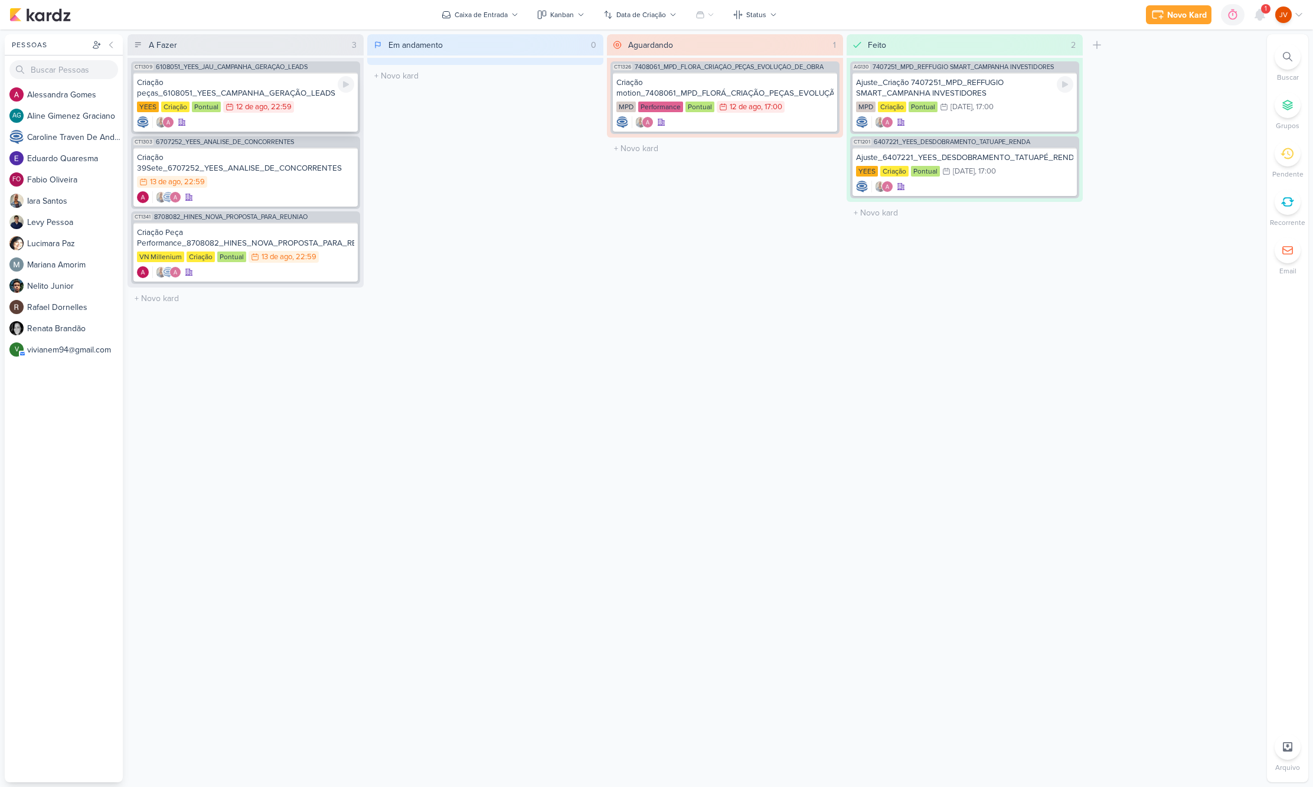
click at [271, 87] on div "Criação peças_6108051_YEES_CAMPANHA_GERAÇÃO_LEADS" at bounding box center [245, 87] width 217 height 21
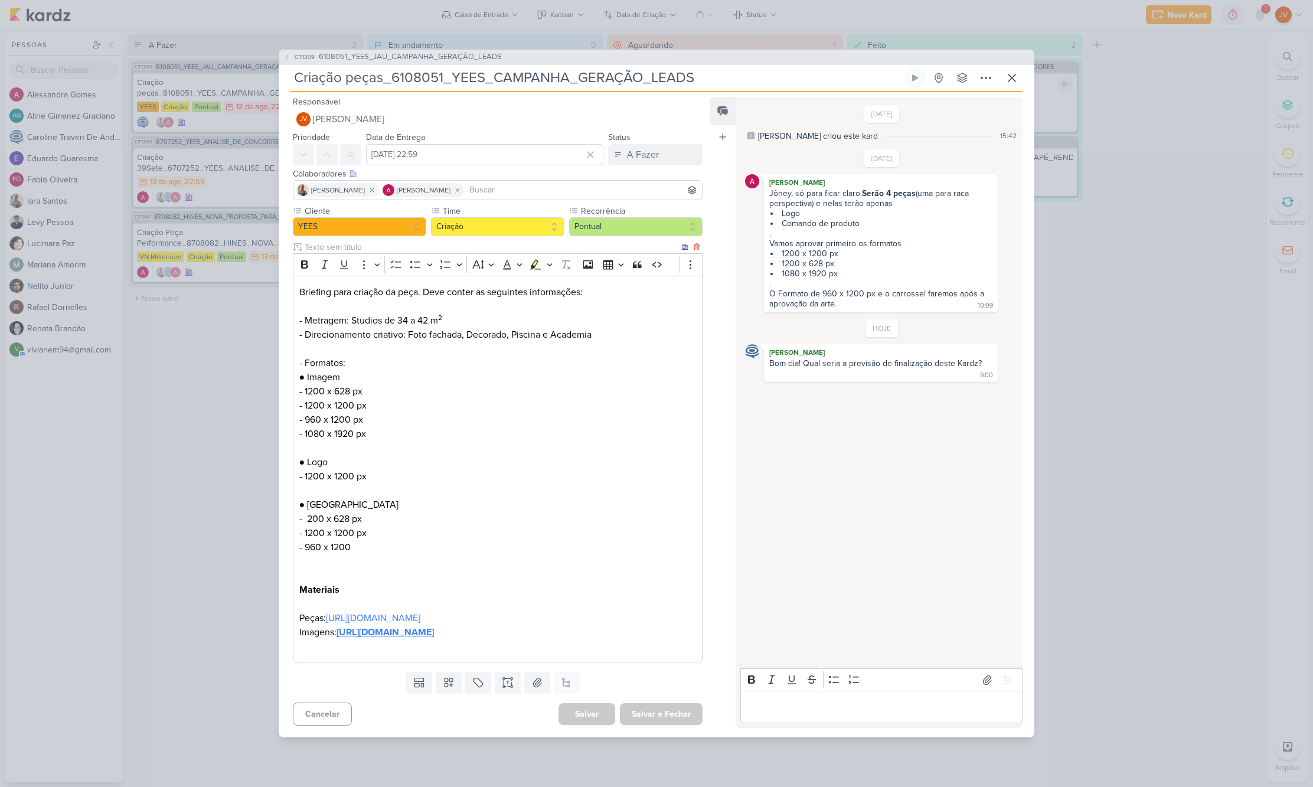
click at [434, 632] on strong "[URL][DOMAIN_NAME]" at bounding box center [384, 632] width 97 height 12
click at [420, 612] on link "[URL][DOMAIN_NAME]" at bounding box center [373, 618] width 94 height 12
